Goal: Information Seeking & Learning: Check status

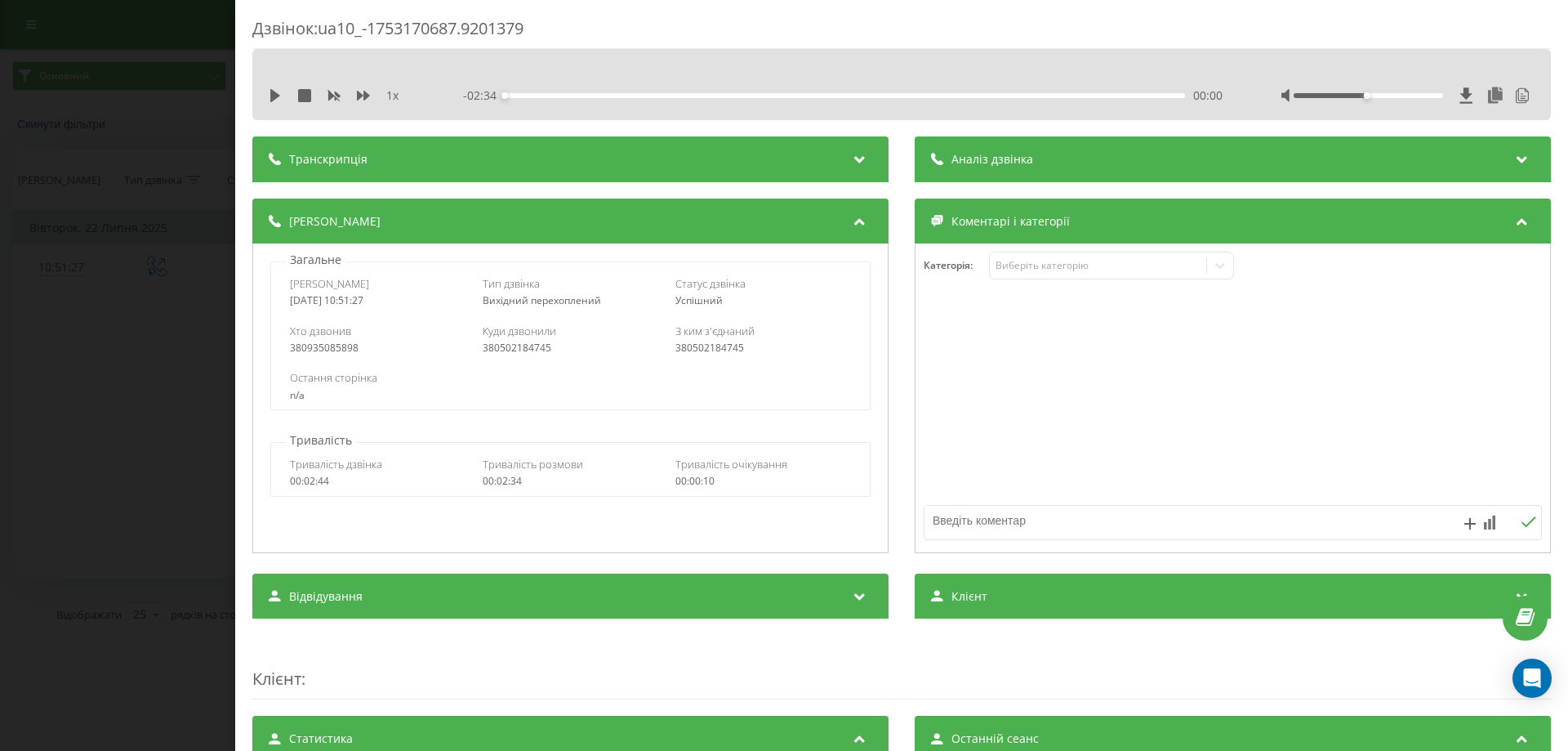
click at [1, 227] on div "Дзвінок : ua10_-1753170687.9201379 1 x - 02:34 00:00 00:00 Транскрипція 00:00 А…" at bounding box center [784, 376] width 1568 height 751
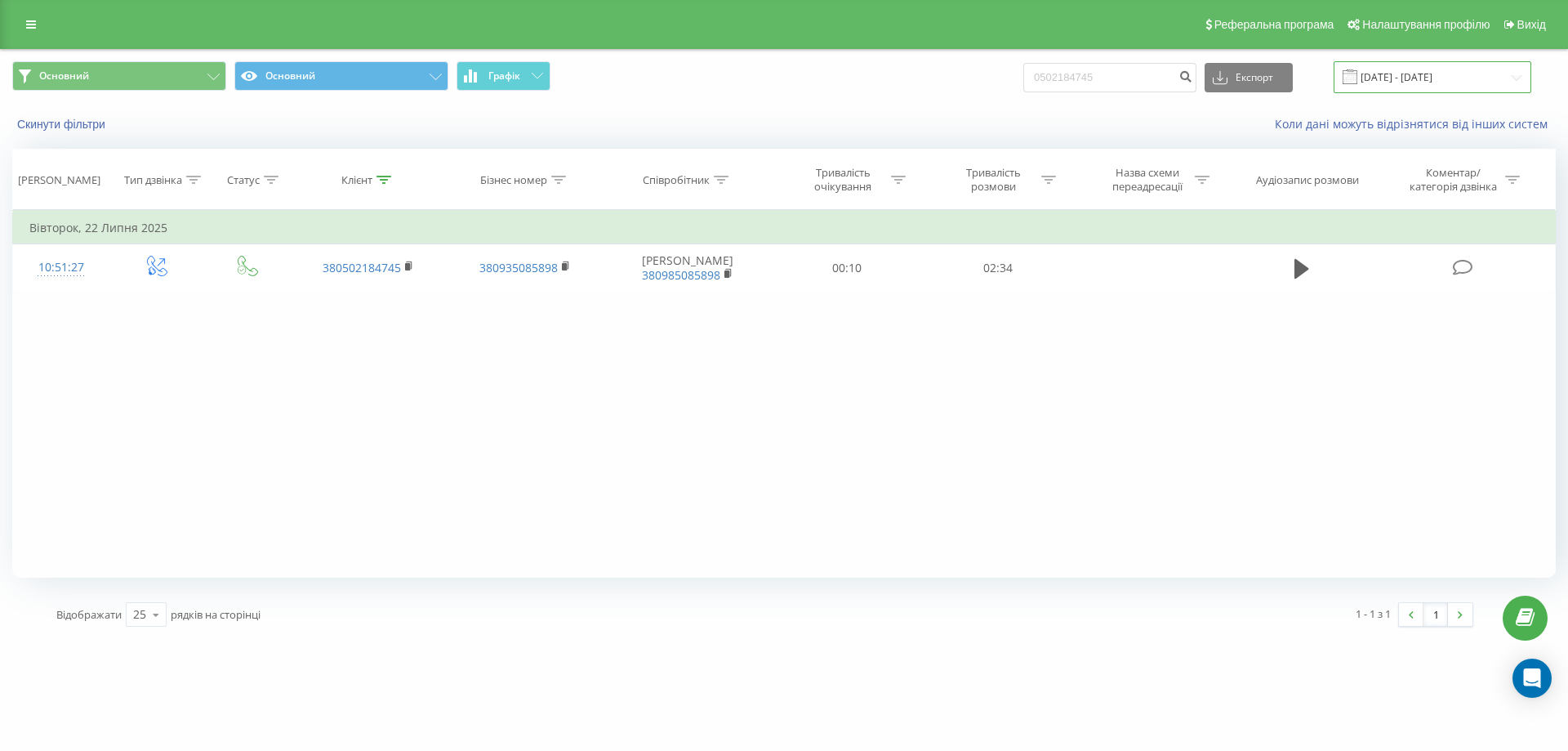
click at [1413, 75] on input "[DATE] - [DATE]" at bounding box center [1432, 77] width 198 height 32
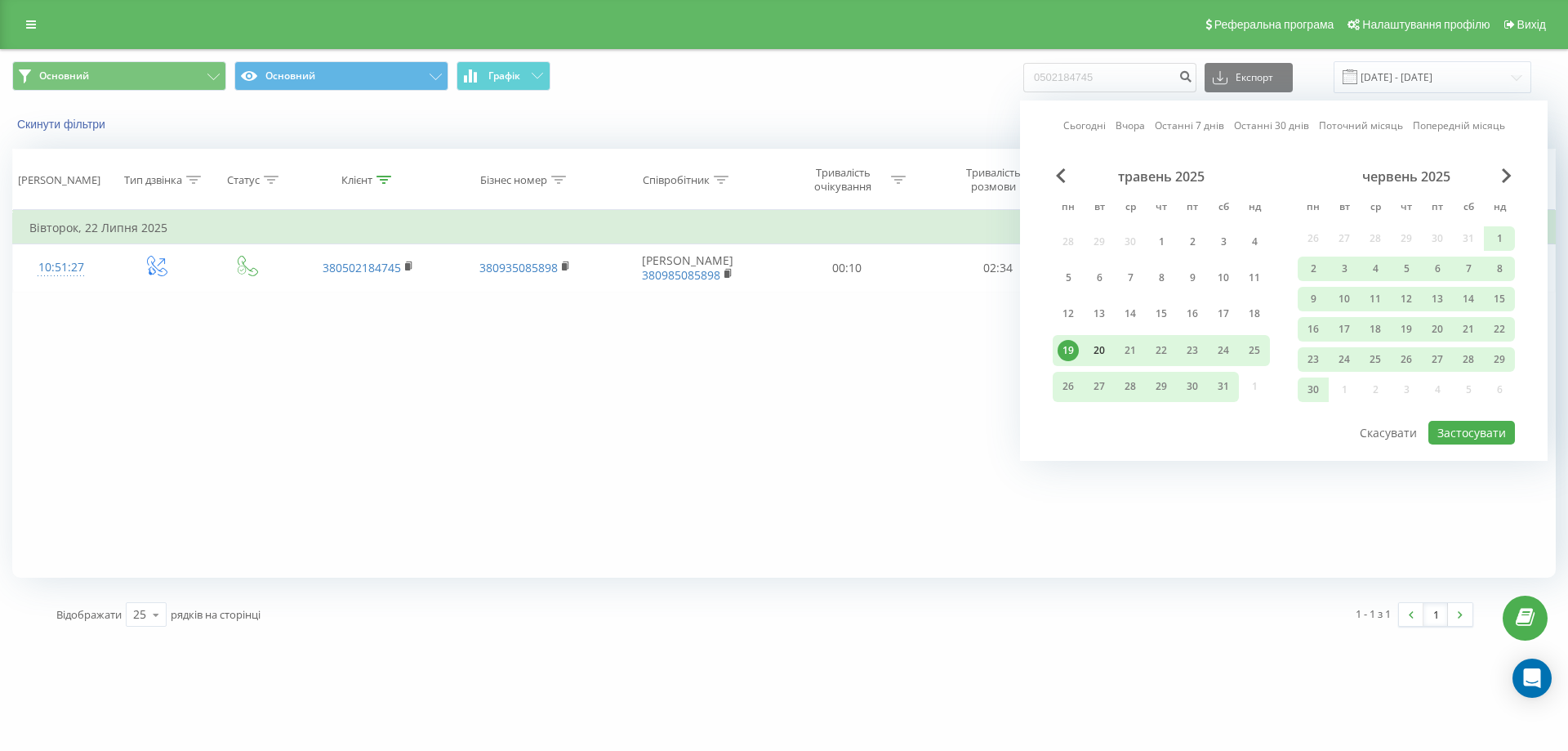
click at [1098, 352] on div "20" at bounding box center [1100, 351] width 22 height 22
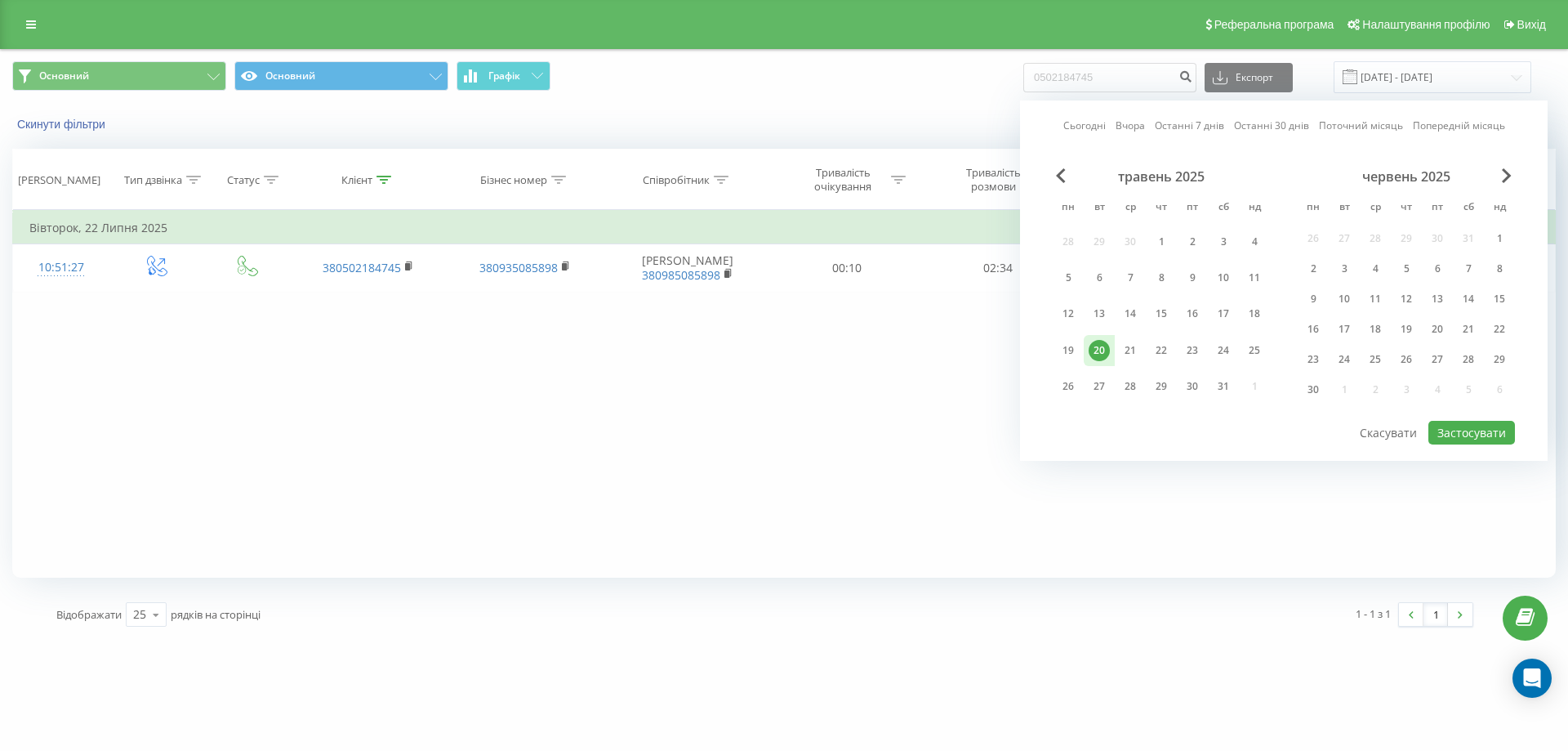
click at [1098, 352] on div "20" at bounding box center [1100, 351] width 22 height 22
click at [1476, 430] on button "Застосувати" at bounding box center [1471, 433] width 87 height 24
type input "[DATE] - [DATE]"
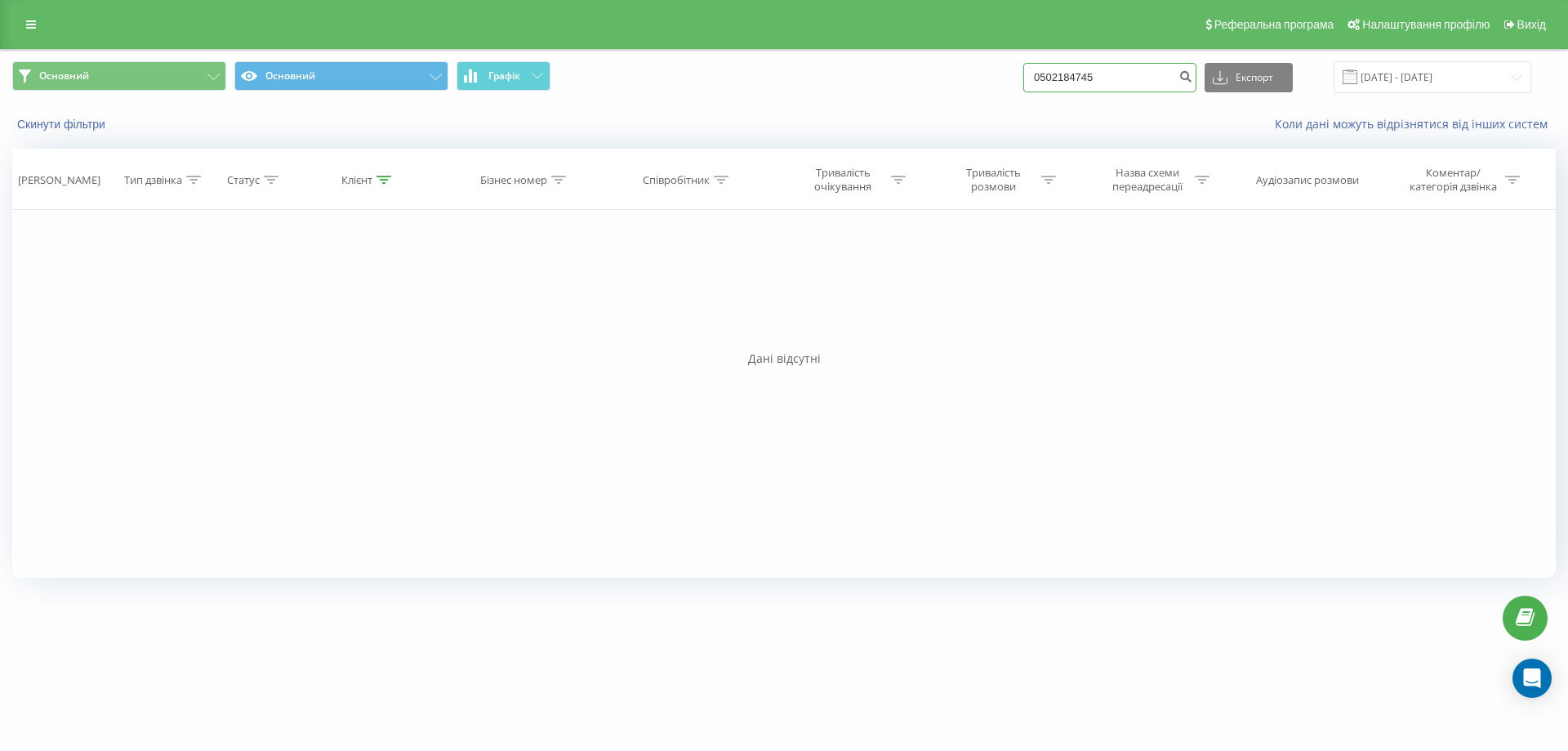
drag, startPoint x: 1087, startPoint y: 73, endPoint x: 1008, endPoint y: 73, distance: 79.0
click at [1008, 73] on div "Основний Основний Графік 0502184745 Експорт .csv .xls .xlsx [DATE] - [DATE]" at bounding box center [784, 77] width 1543 height 32
click at [1415, 81] on input "[DATE] - [DATE]" at bounding box center [1432, 77] width 198 height 32
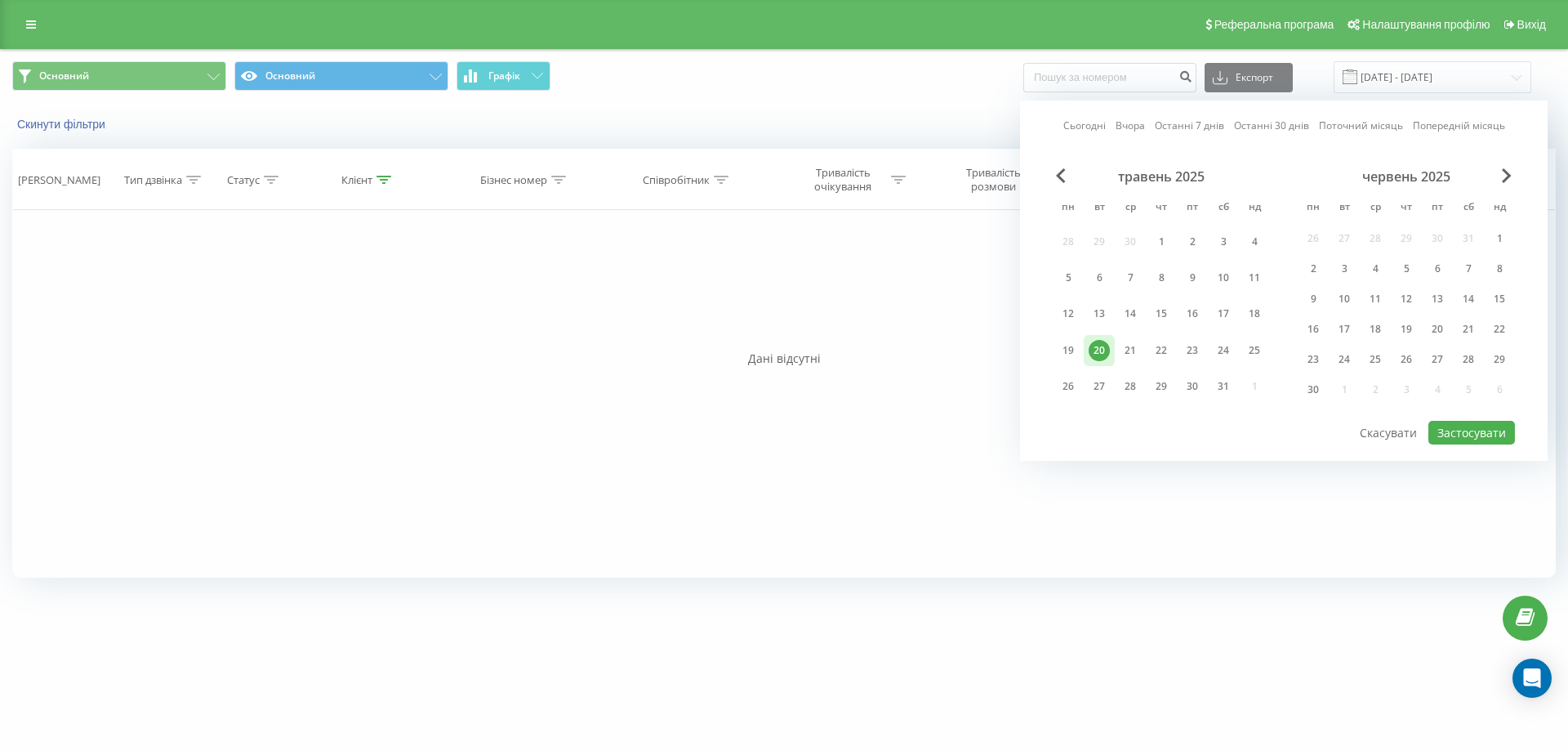
click at [1103, 356] on div "20" at bounding box center [1100, 351] width 22 height 22
click at [1480, 438] on button "Застосувати" at bounding box center [1471, 433] width 87 height 24
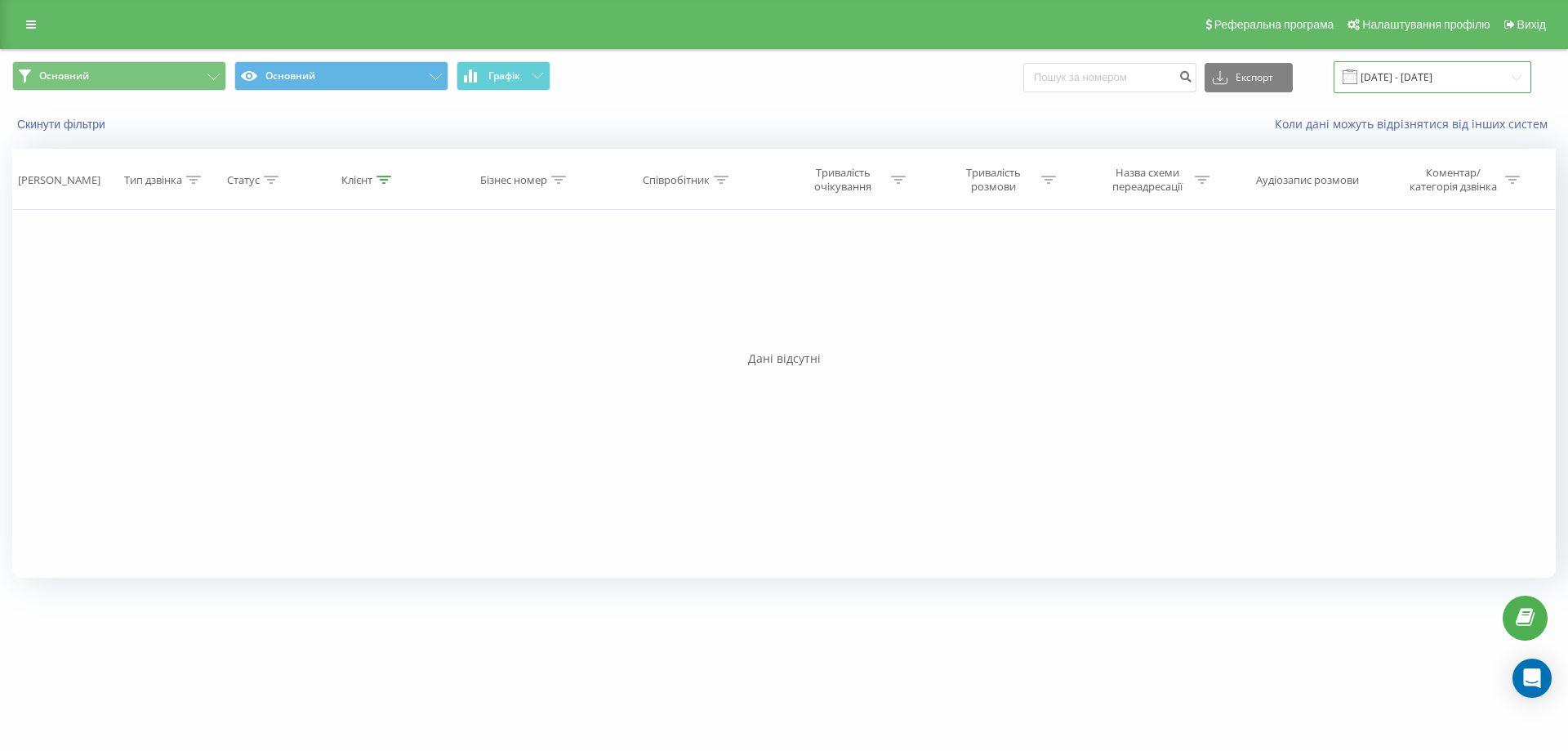
click at [1399, 66] on input "[DATE] - [DATE]" at bounding box center [1432, 77] width 198 height 32
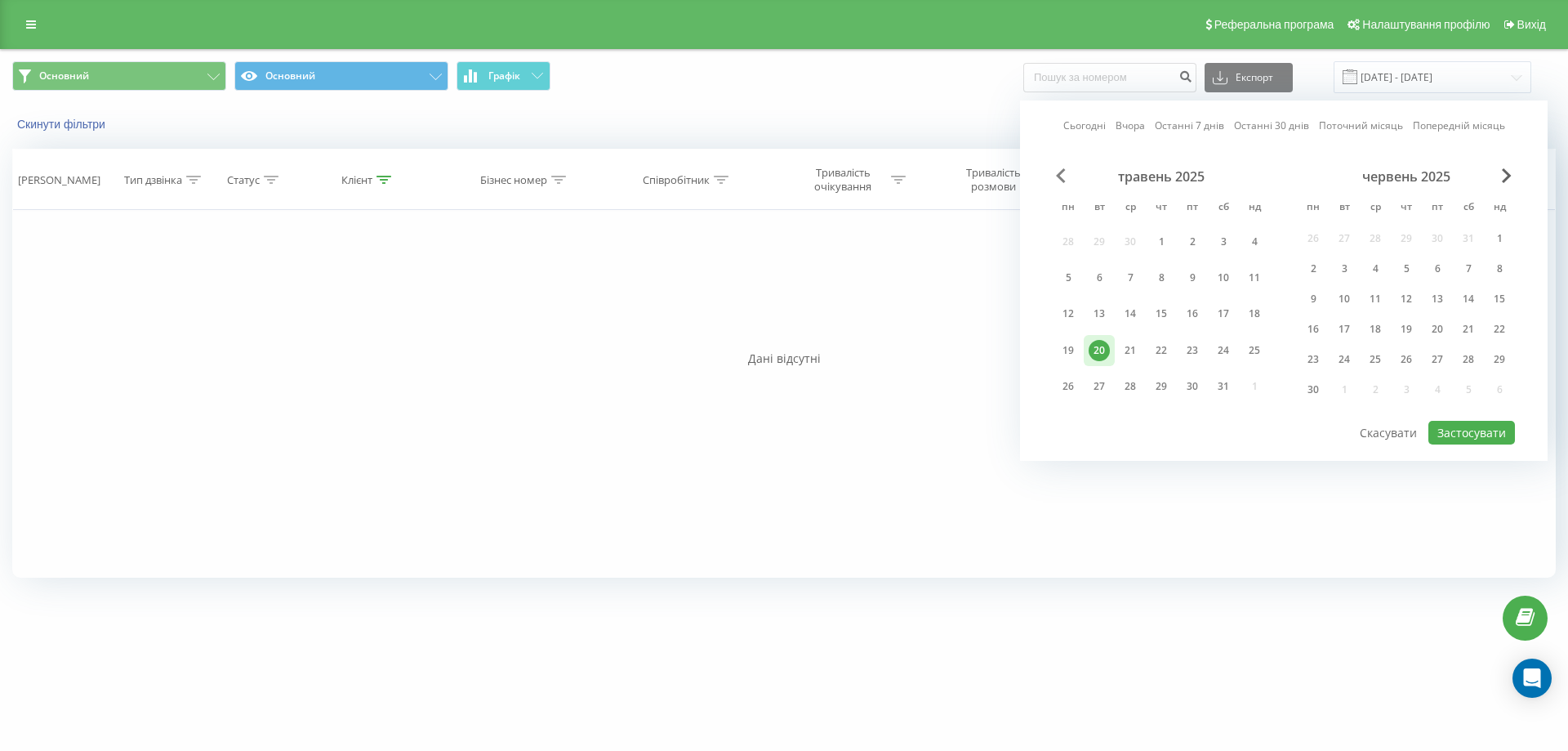
click at [1056, 175] on span "Previous Month" at bounding box center [1060, 175] width 10 height 15
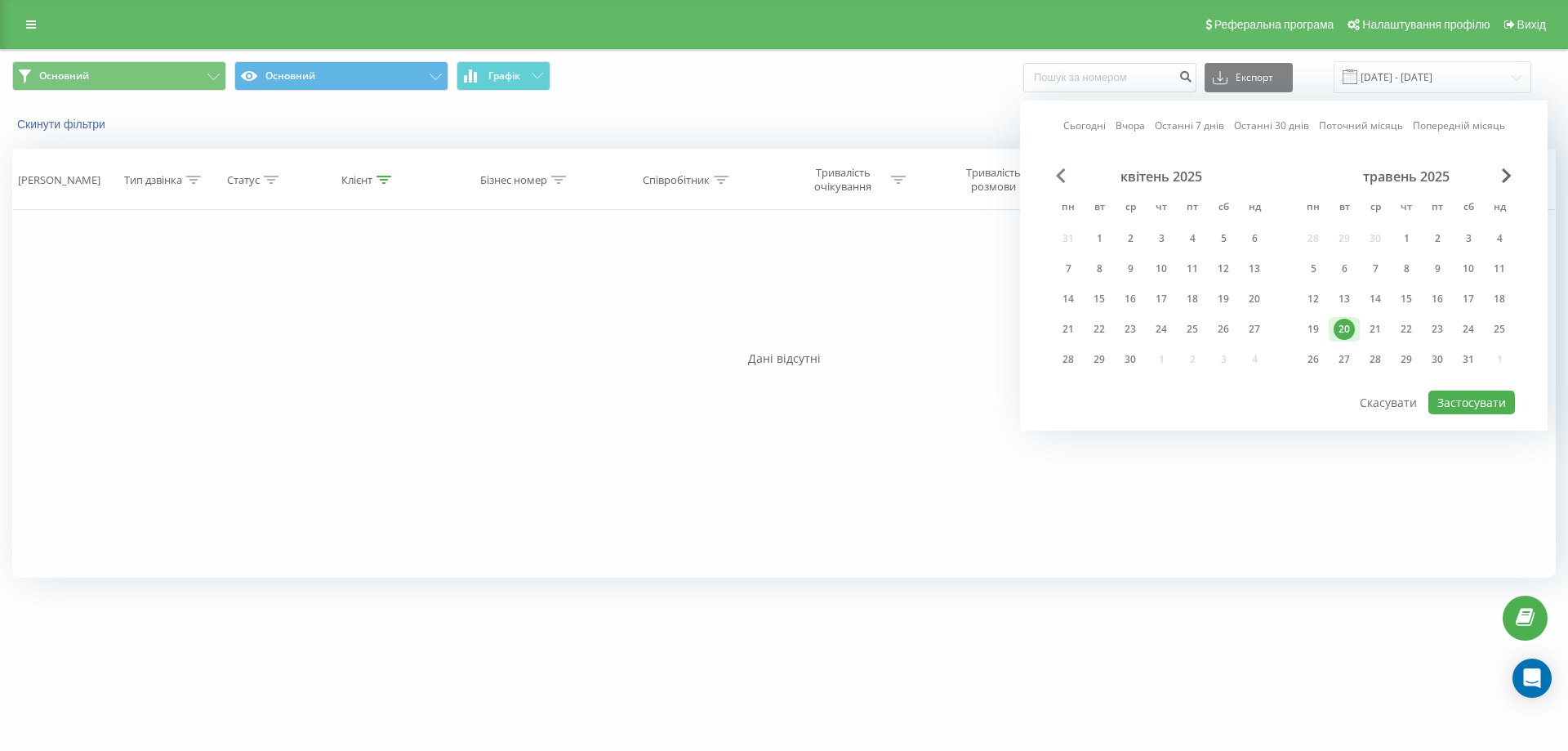
click at [1057, 171] on span "Previous Month" at bounding box center [1060, 175] width 10 height 15
click at [1510, 177] on span "Next Month" at bounding box center [1507, 175] width 10 height 15
click at [1507, 171] on span "Next Month" at bounding box center [1507, 175] width 10 height 15
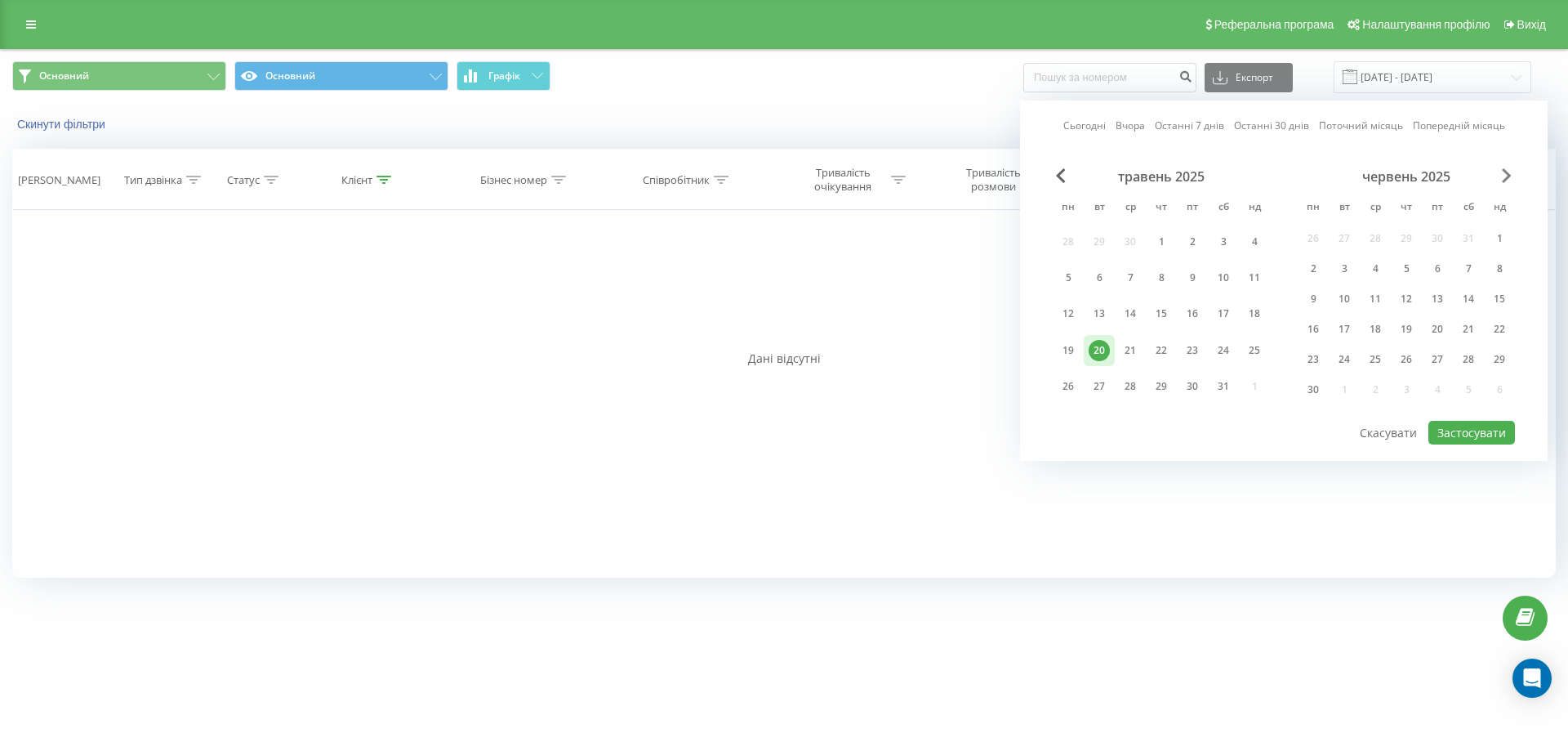
click at [1507, 171] on span "Next Month" at bounding box center [1507, 175] width 10 height 15
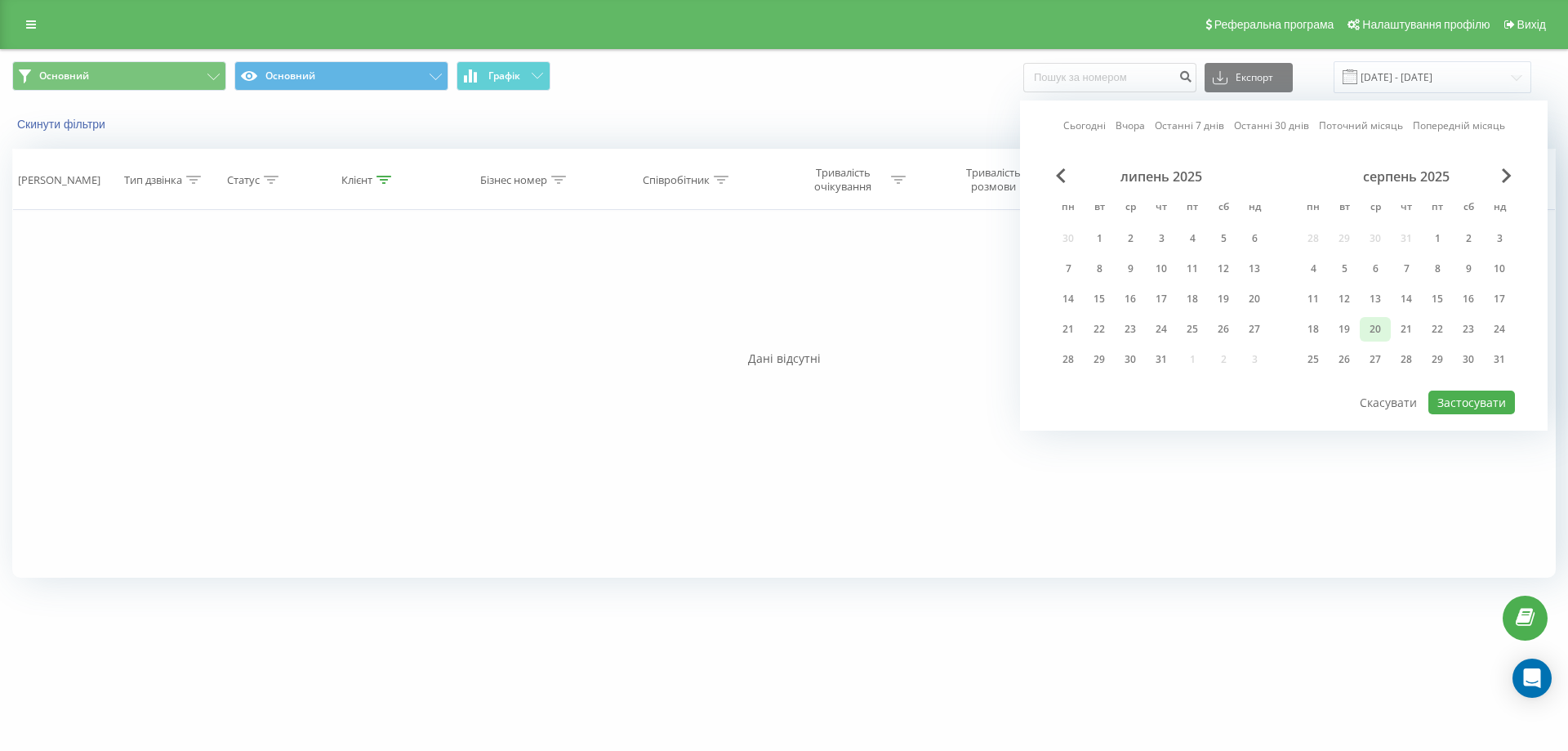
click at [1371, 328] on div "20" at bounding box center [1376, 329] width 22 height 22
click at [1470, 396] on button "Застосувати" at bounding box center [1471, 402] width 87 height 24
type input "[DATE] - [DATE]"
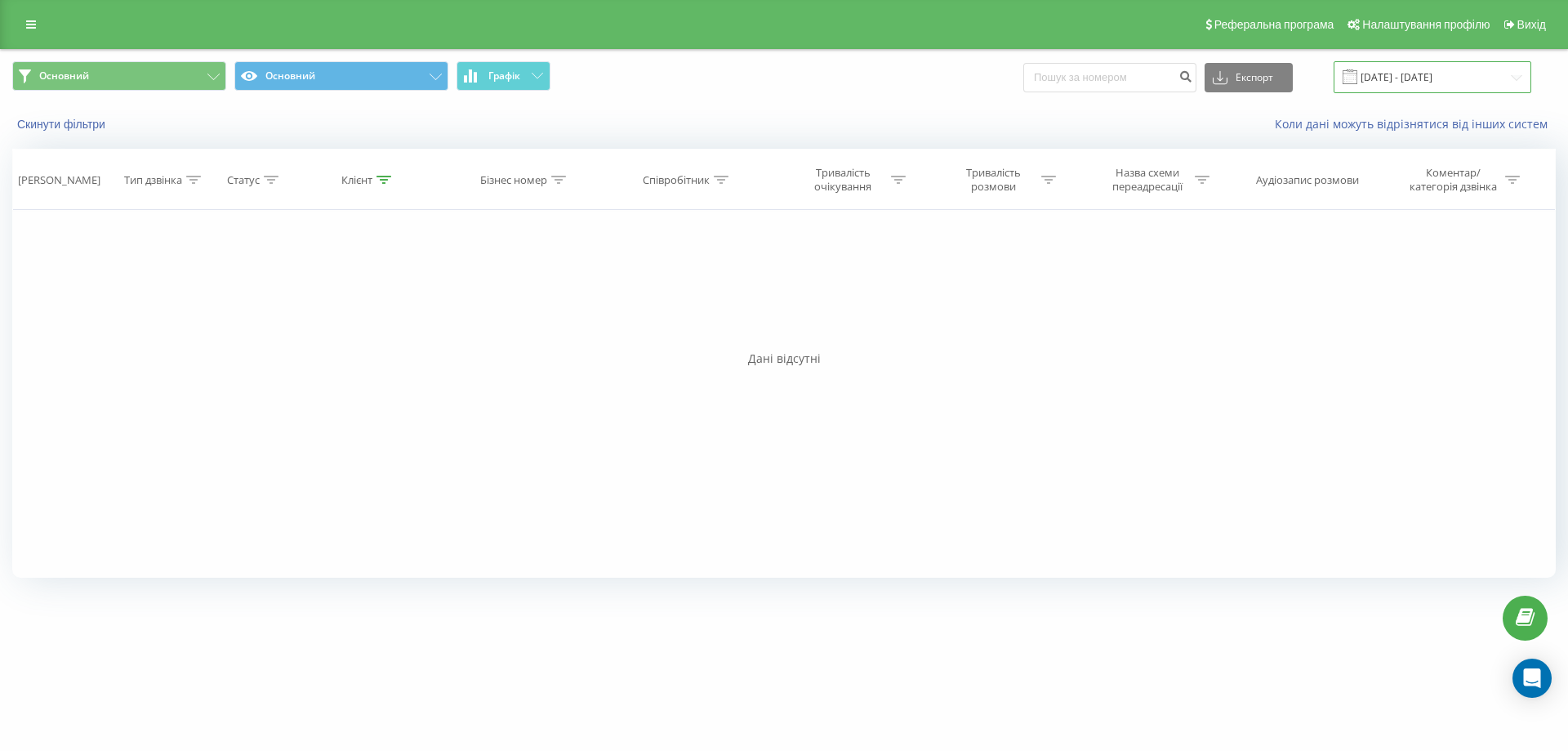
click at [1413, 79] on input "[DATE] - [DATE]" at bounding box center [1432, 77] width 198 height 32
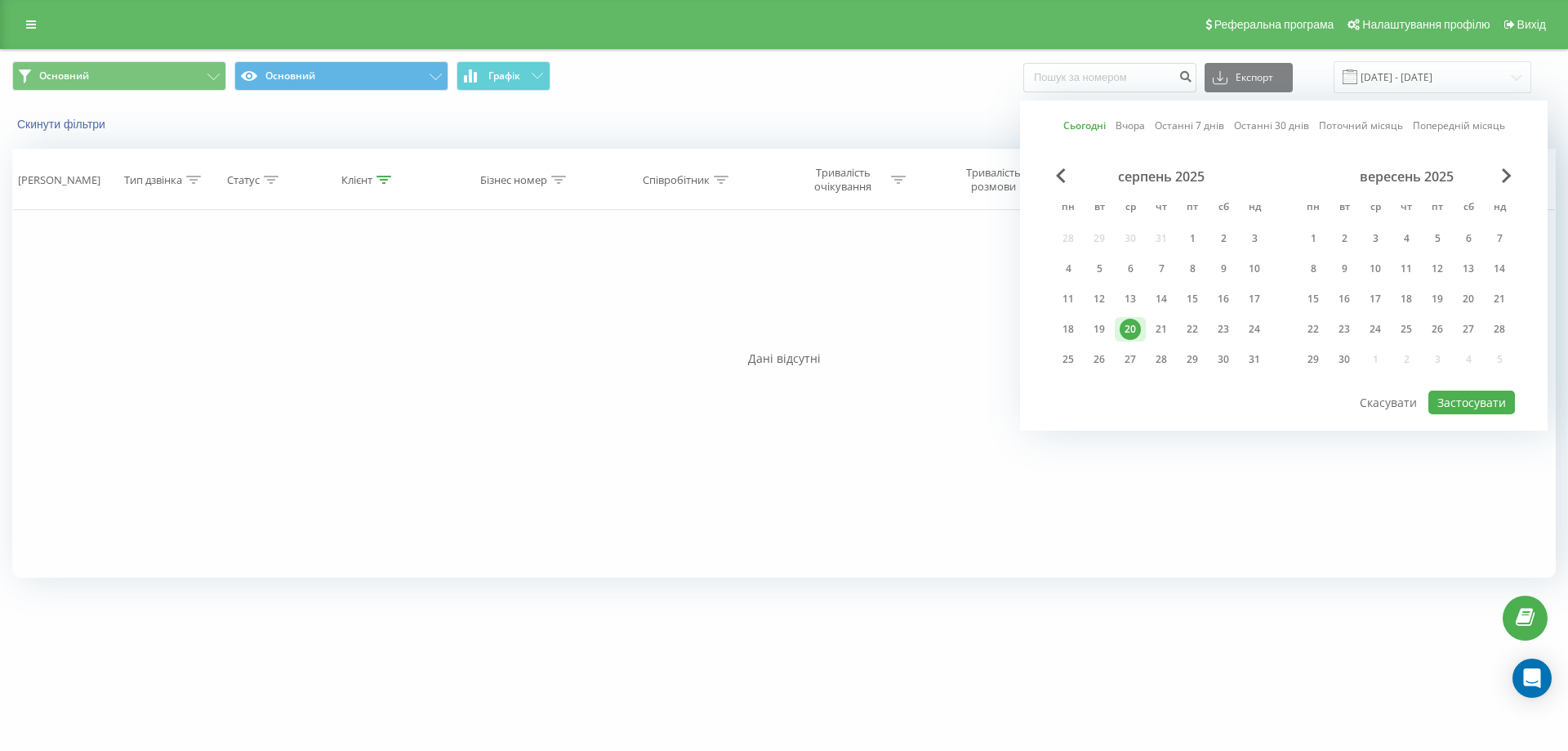
click at [1132, 327] on div "20" at bounding box center [1130, 329] width 22 height 22
click at [1460, 398] on button "Застосувати" at bounding box center [1471, 402] width 87 height 24
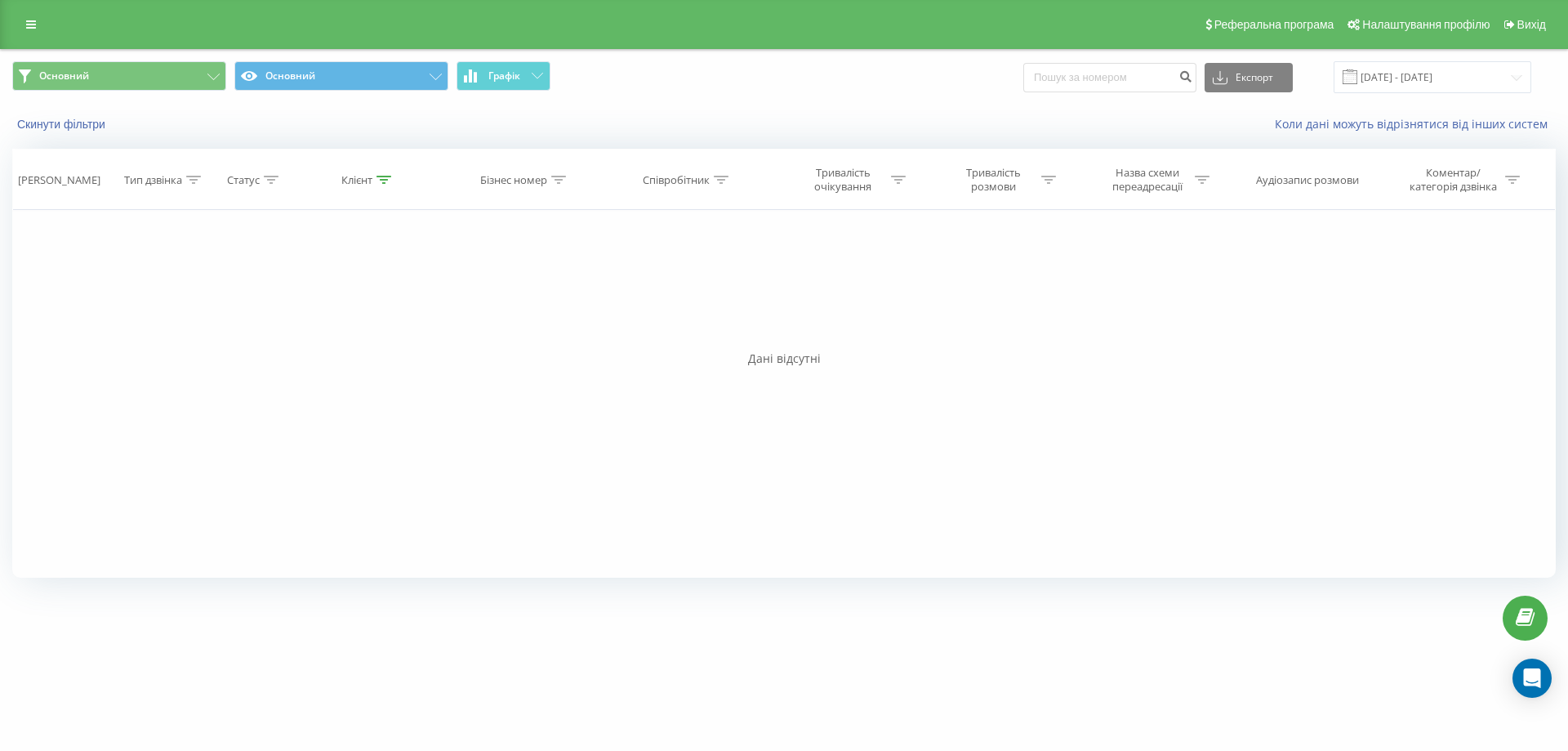
click at [15, 12] on div "Реферальна програма Налаштування профілю Вихід" at bounding box center [784, 25] width 1568 height 49
drag, startPoint x: 27, startPoint y: 15, endPoint x: 27, endPoint y: 23, distance: 8.0
click at [27, 16] on link at bounding box center [32, 24] width 30 height 23
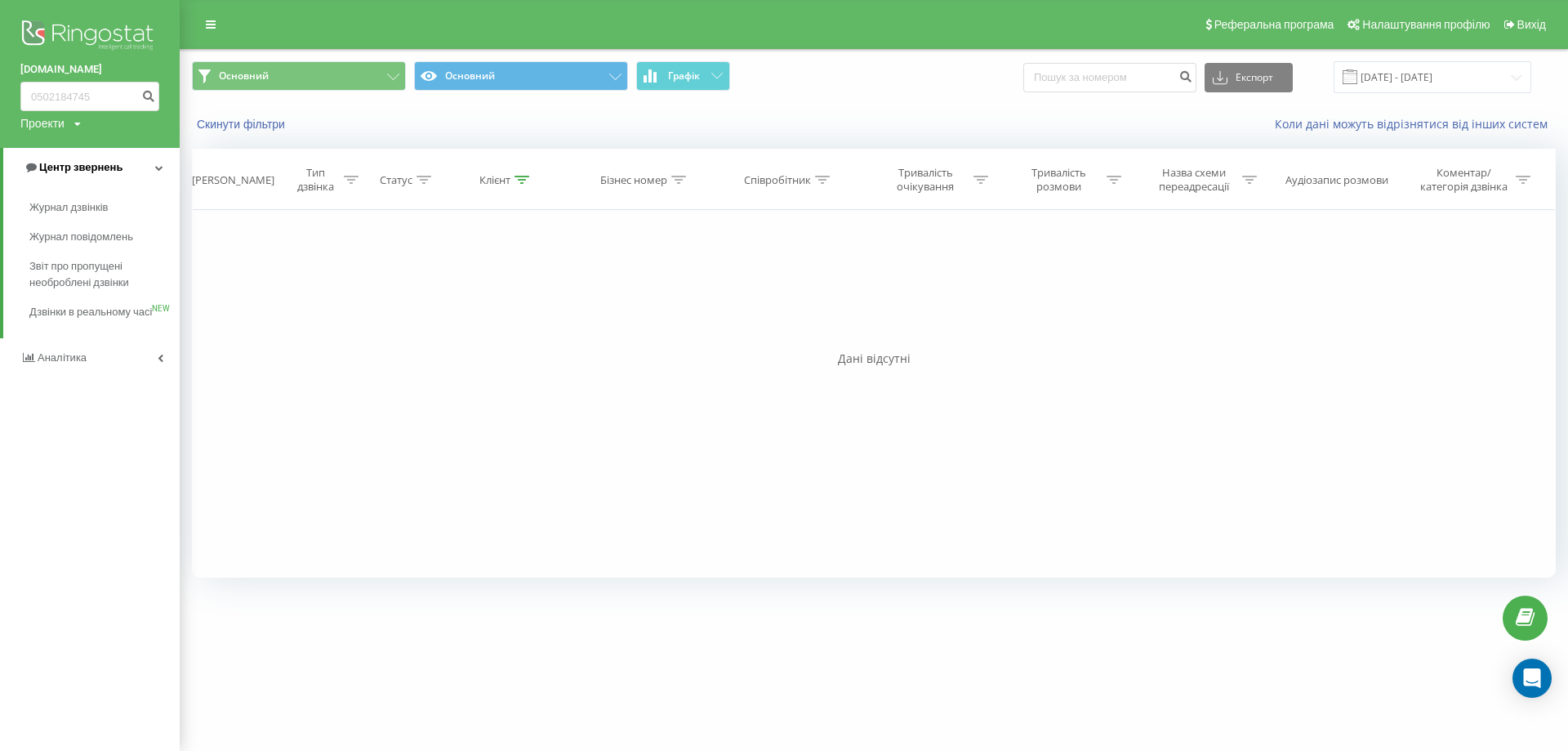
click at [80, 165] on span "Центр звернень" at bounding box center [81, 167] width 84 height 12
click at [79, 165] on span "Центр звернень" at bounding box center [77, 167] width 84 height 12
click at [85, 205] on span "Журнал дзвінків" at bounding box center [73, 207] width 87 height 17
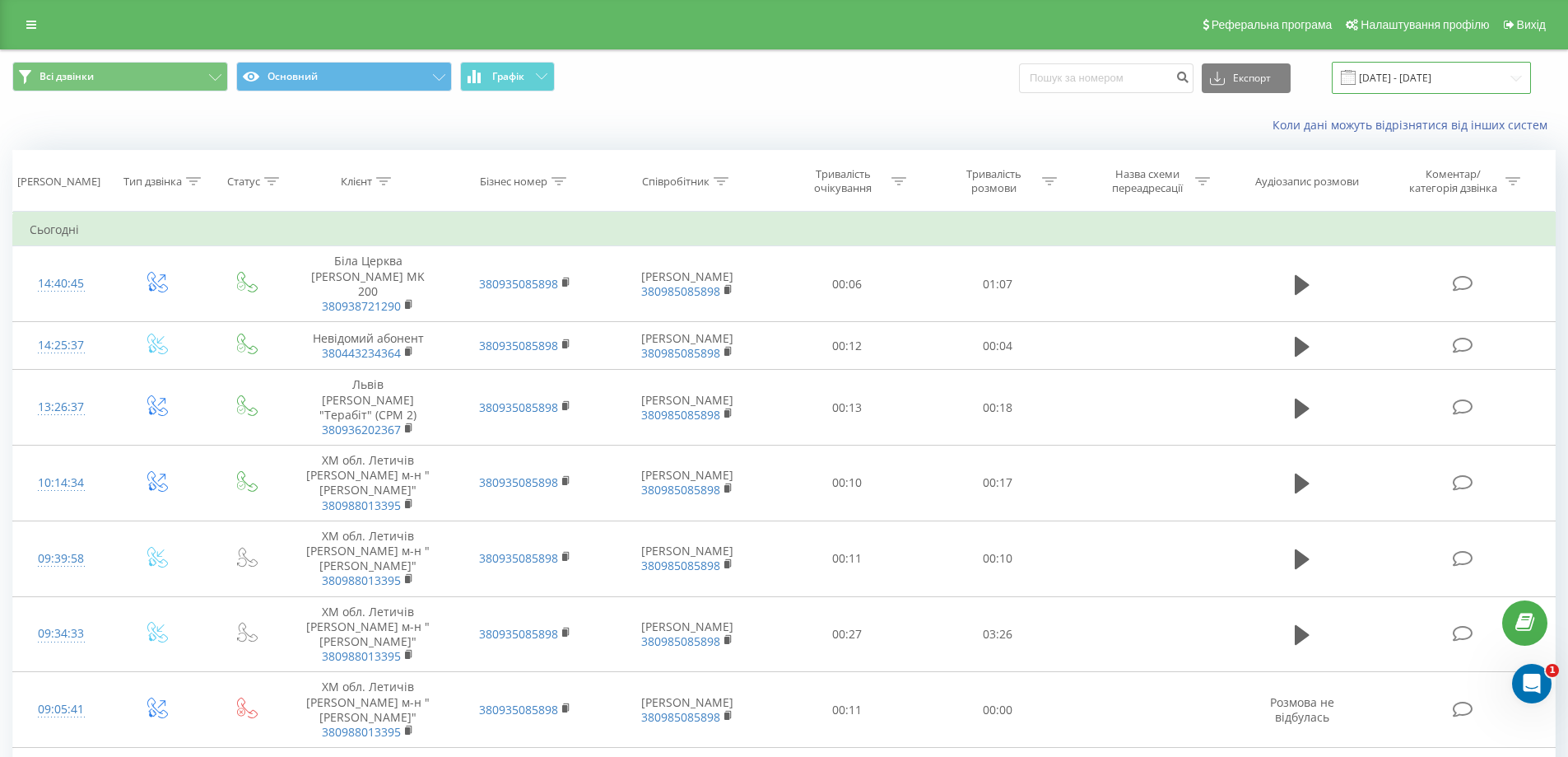
click at [1424, 83] on input "20.07.2025 - 20.08.2025" at bounding box center [1431, 77] width 200 height 32
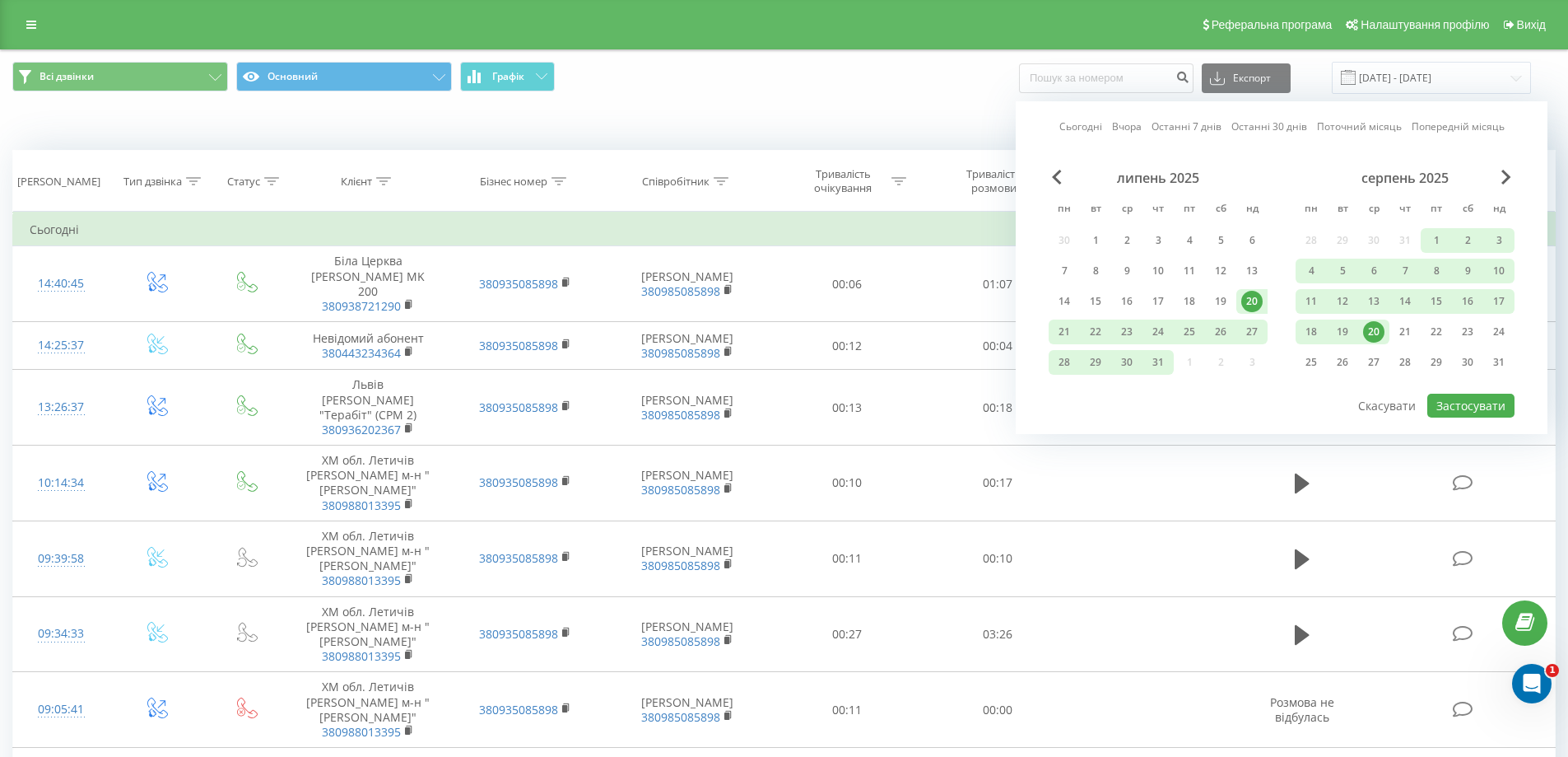
click at [1371, 325] on div "20" at bounding box center [1373, 332] width 22 height 22
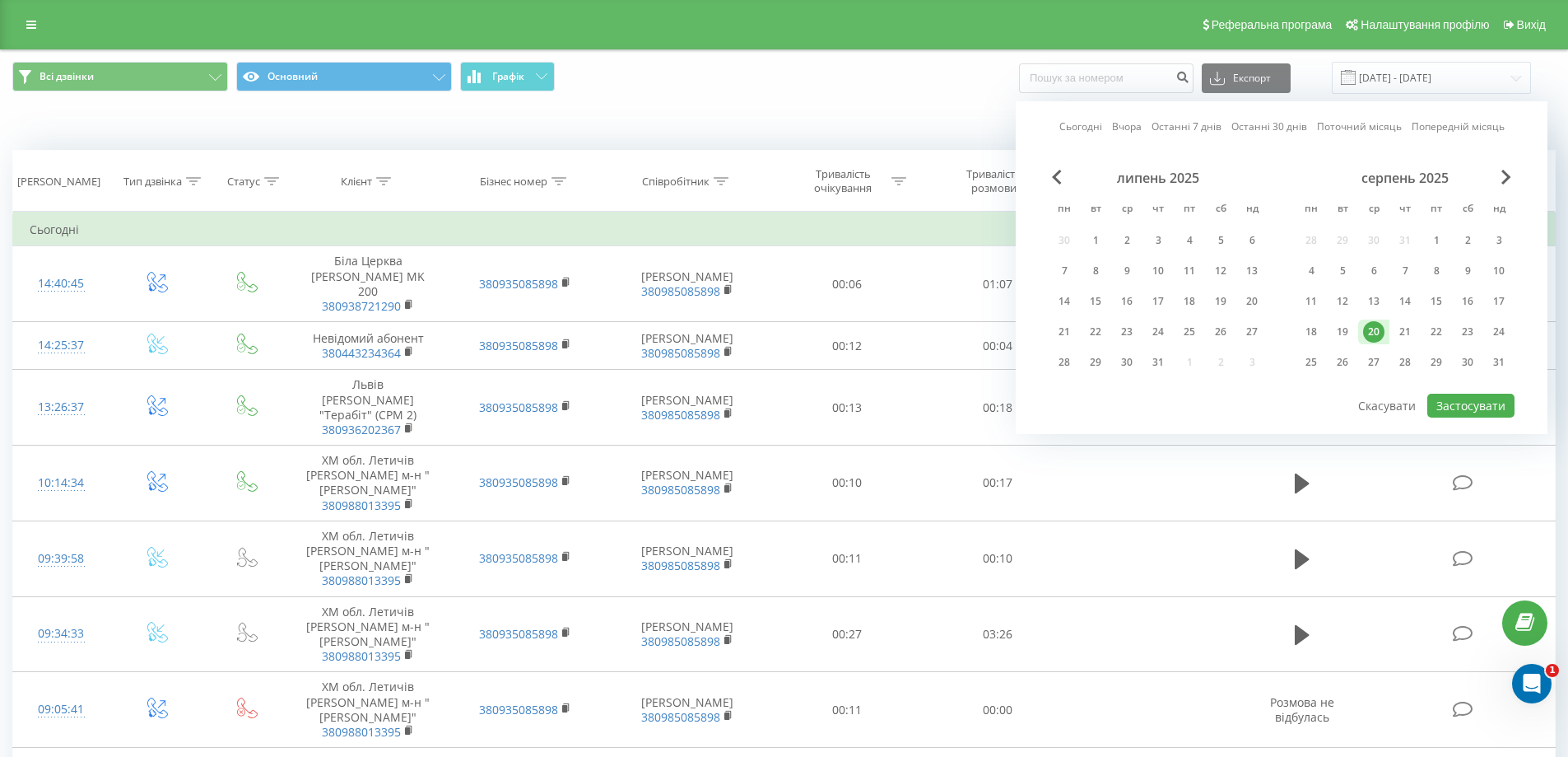
click at [1371, 325] on div "20" at bounding box center [1373, 332] width 22 height 22
click at [1477, 406] on button "Застосувати" at bounding box center [1471, 405] width 87 height 24
type input "[DATE] - [DATE]"
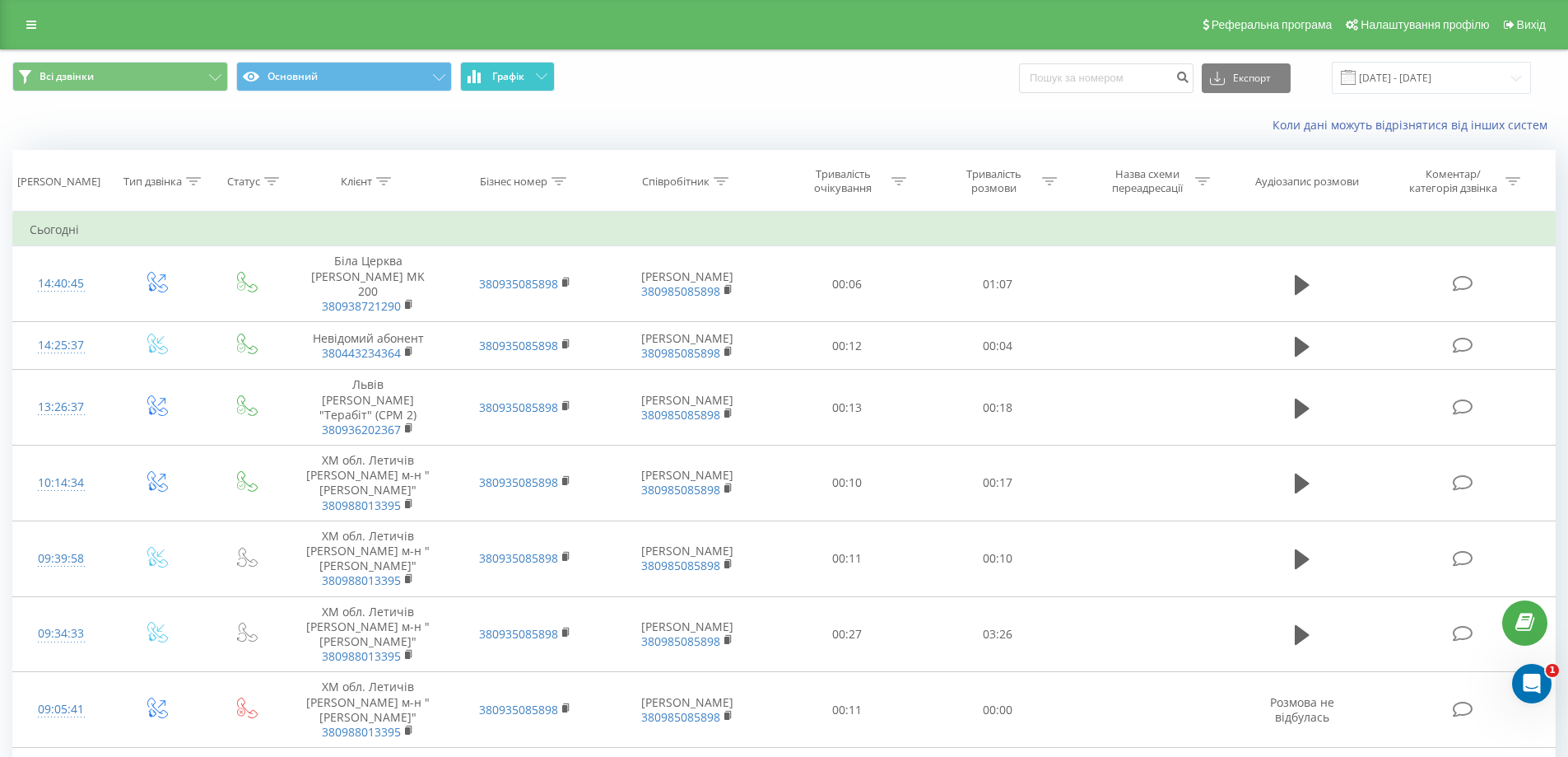
click at [536, 73] on button "Графік" at bounding box center [506, 76] width 94 height 30
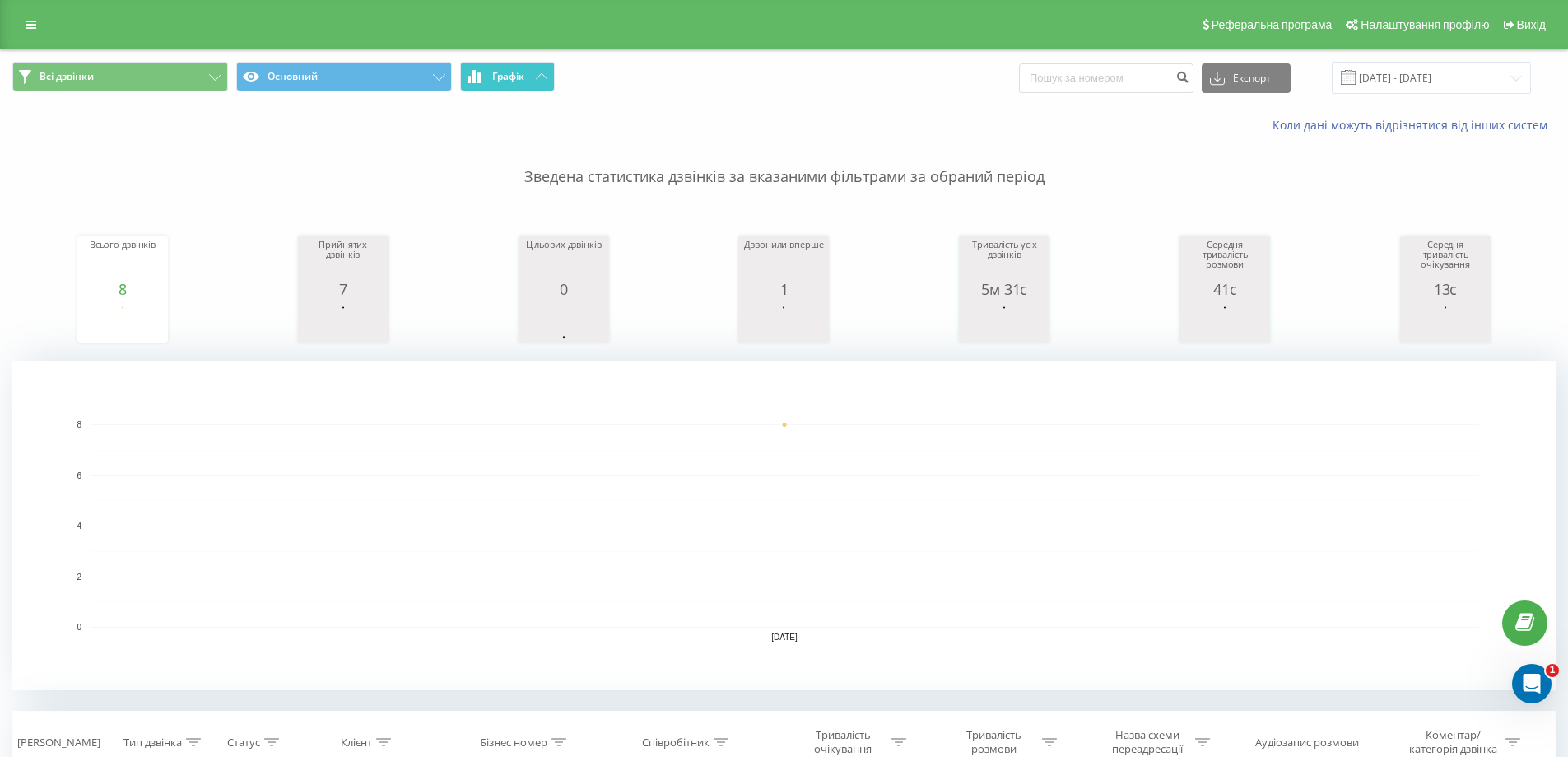
click at [524, 83] on button "Графік" at bounding box center [506, 76] width 94 height 30
